Goal: Navigation & Orientation: Find specific page/section

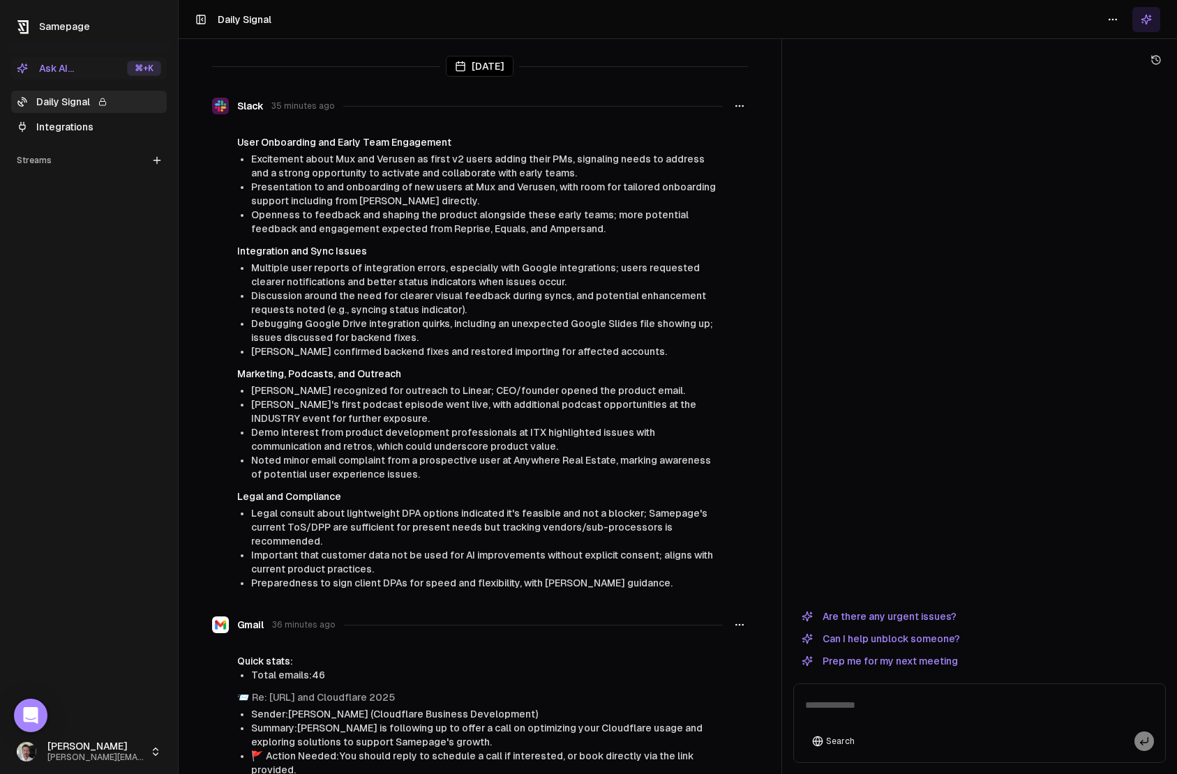
click at [93, 755] on html "Samepage Ask AI... ⌘ +K Daily Signal Integrations Streams Create Stream Paul [E…" at bounding box center [588, 387] width 1177 height 774
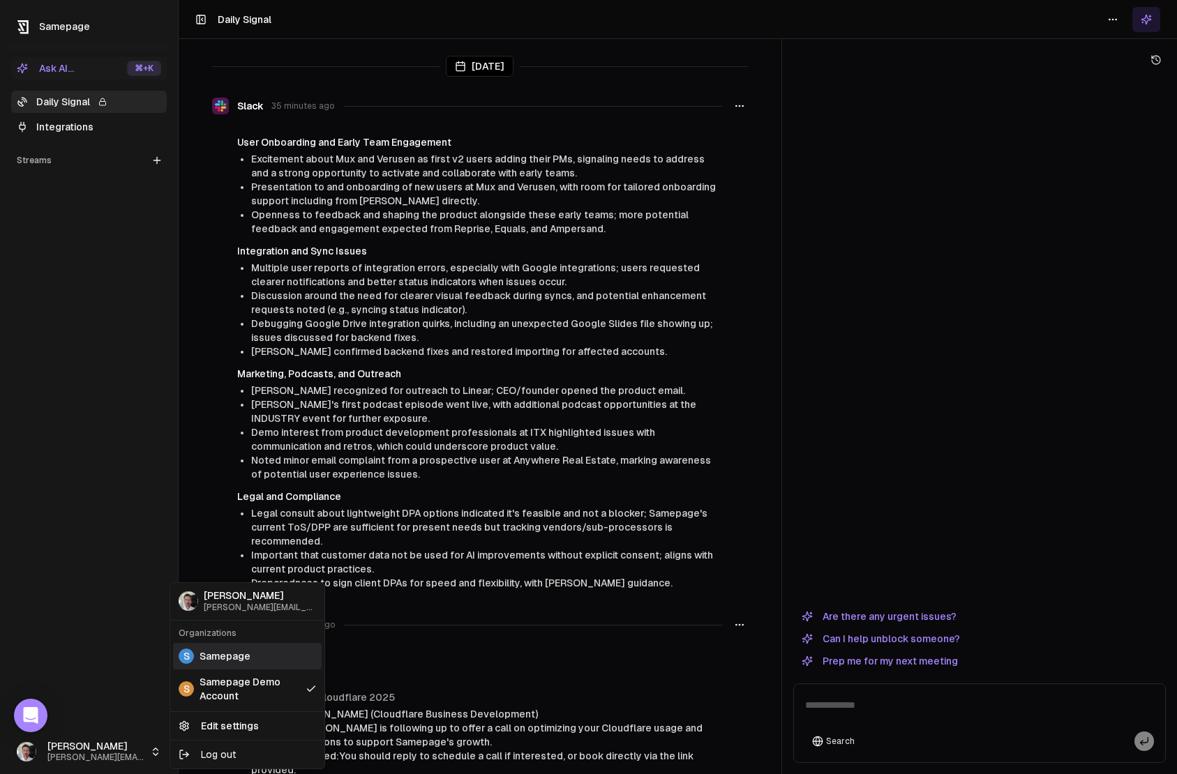
click at [227, 662] on span "Samepage" at bounding box center [224, 656] width 51 height 14
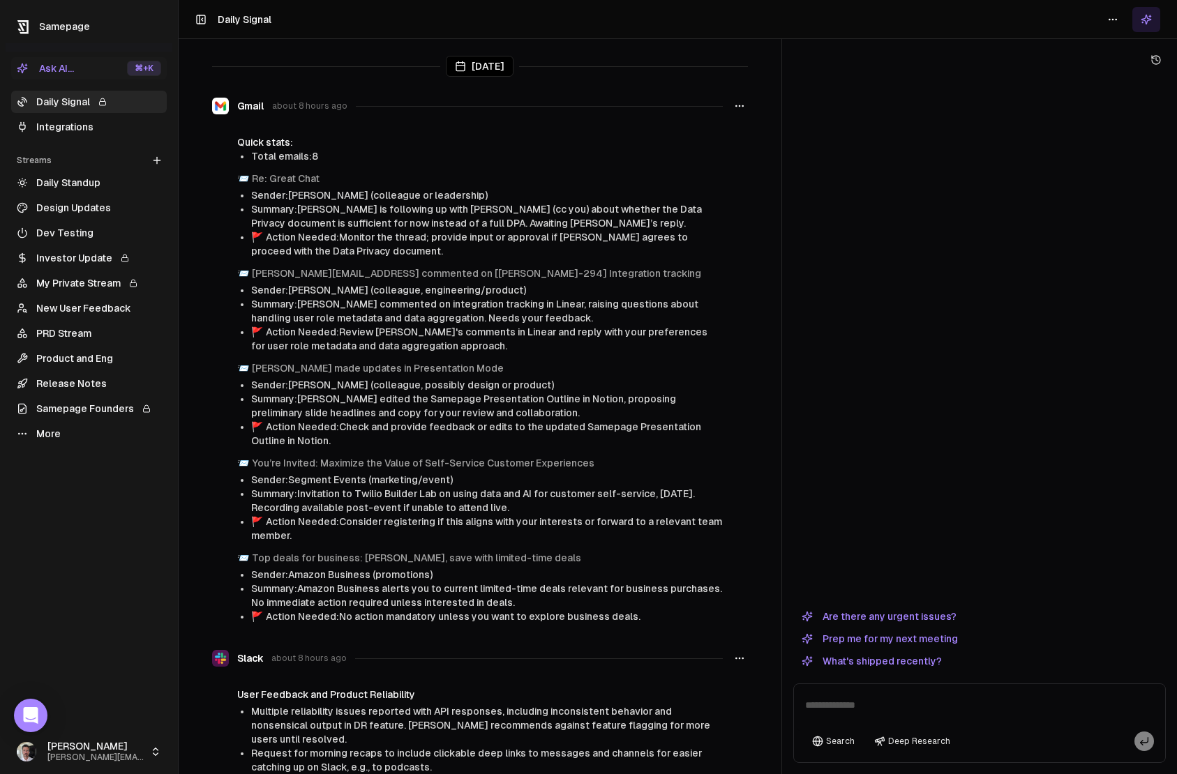
click at [69, 204] on link "Design Updates" at bounding box center [89, 208] width 156 height 22
